Goal: Task Accomplishment & Management: Manage account settings

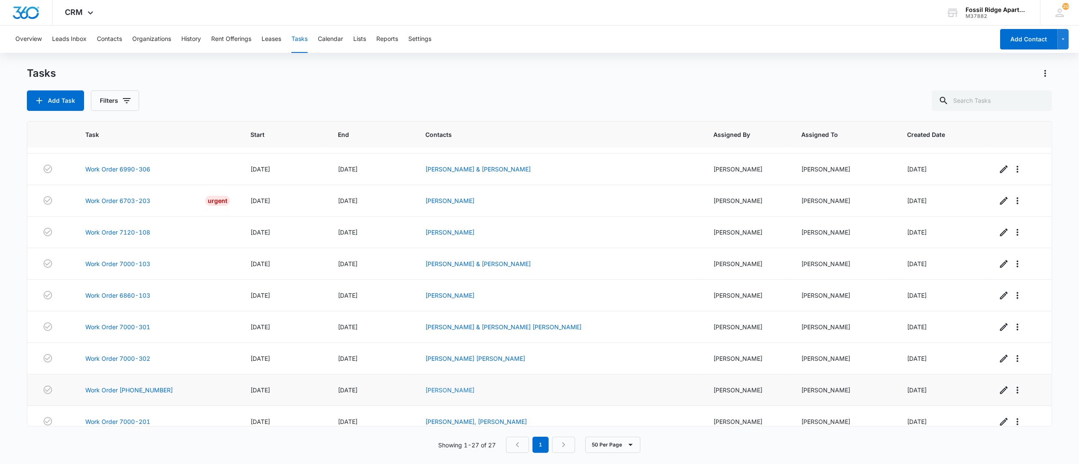
scroll to position [483, 0]
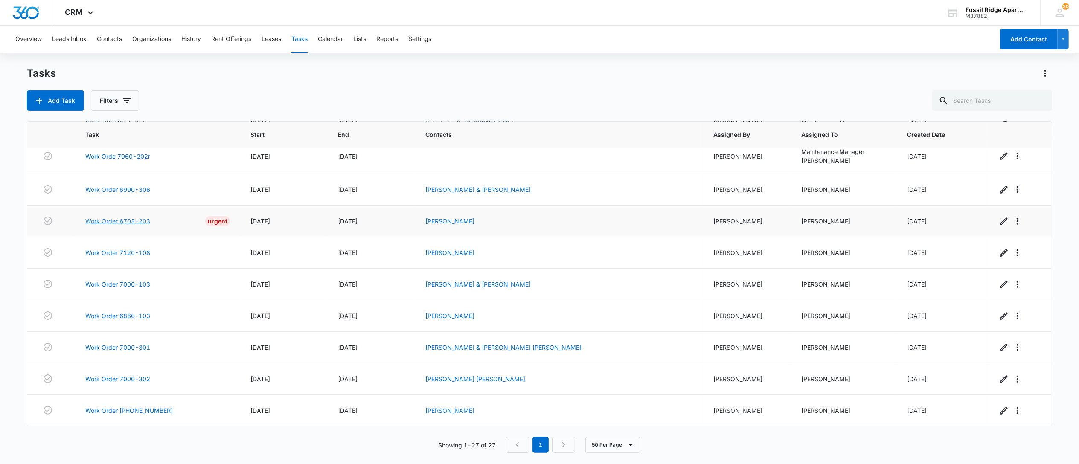
click at [138, 226] on link "Work Order 6703-203" at bounding box center [117, 221] width 65 height 9
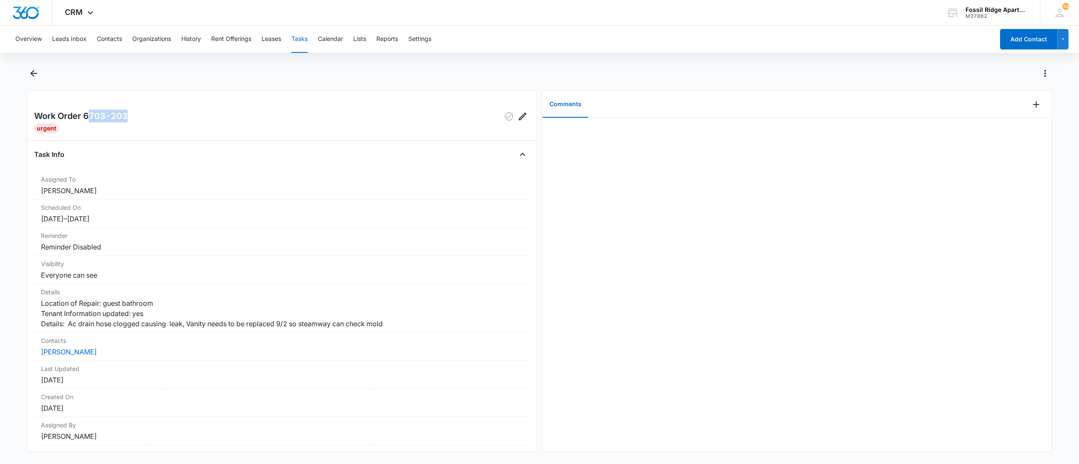
drag, startPoint x: 135, startPoint y: 115, endPoint x: 90, endPoint y: 118, distance: 44.9
click at [90, 118] on div "Work Order 6703-203" at bounding box center [281, 117] width 495 height 14
drag, startPoint x: 90, startPoint y: 118, endPoint x: 206, endPoint y: 107, distance: 116.5
click at [206, 107] on div "Work Order 6703-203 Urgent Task Info Assigned To David Garcia Scheduled On 8/29…" at bounding box center [282, 271] width 510 height 362
